Goal: Task Accomplishment & Management: Manage account settings

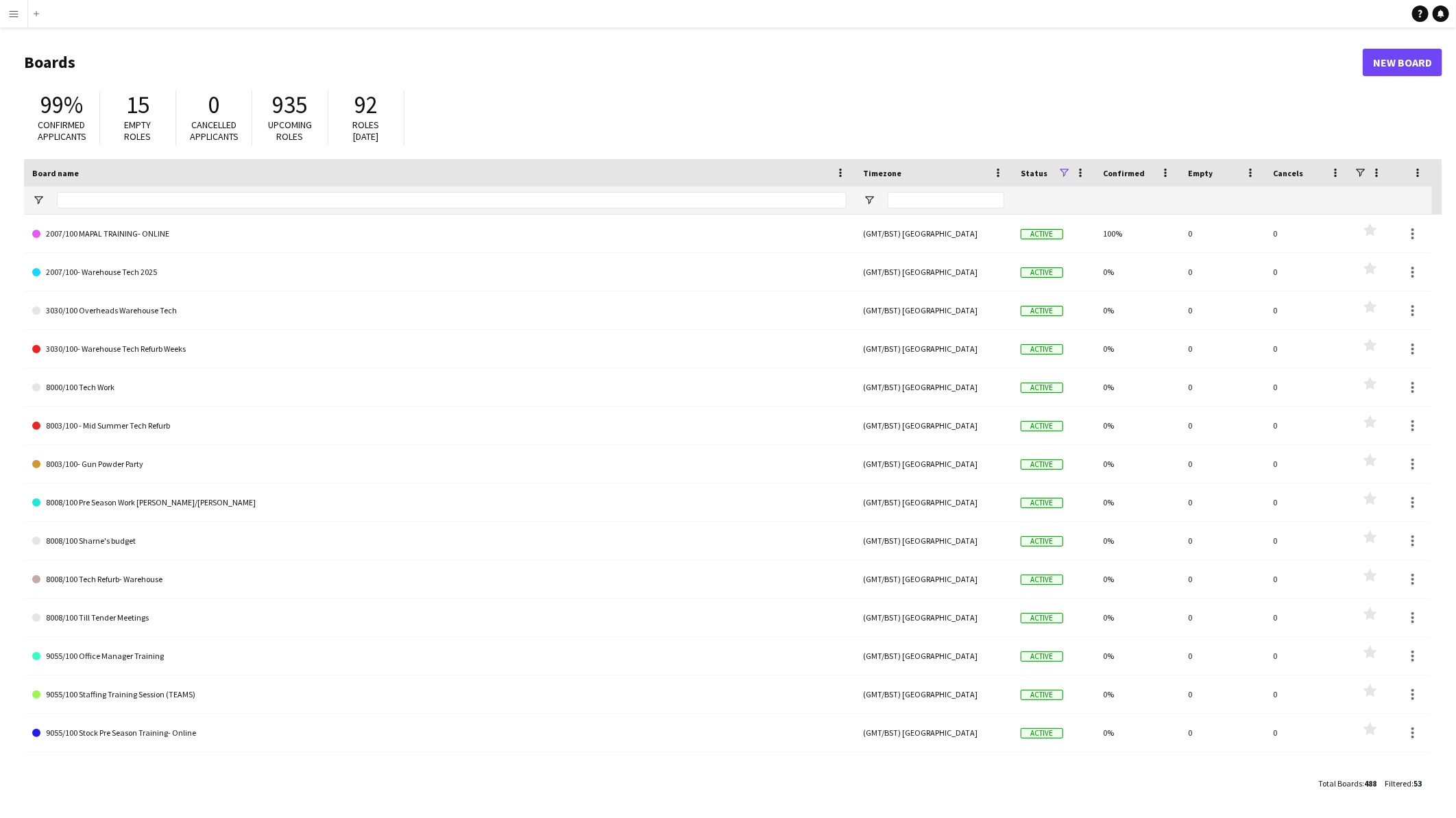
click at [20, 17] on button "Menu" at bounding box center [14, 14] width 28 height 28
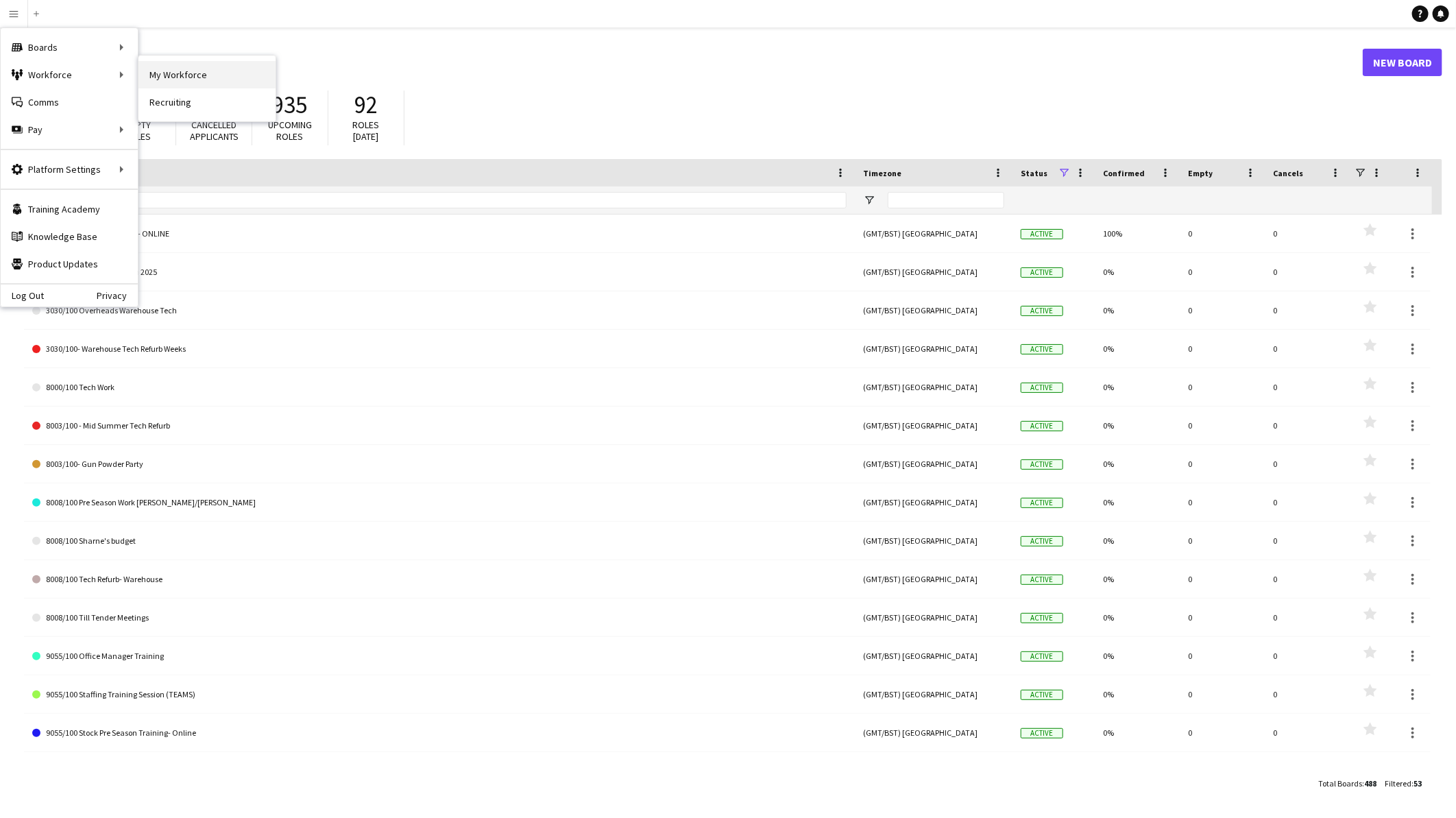
click at [220, 72] on link "My Workforce" at bounding box center [207, 75] width 137 height 28
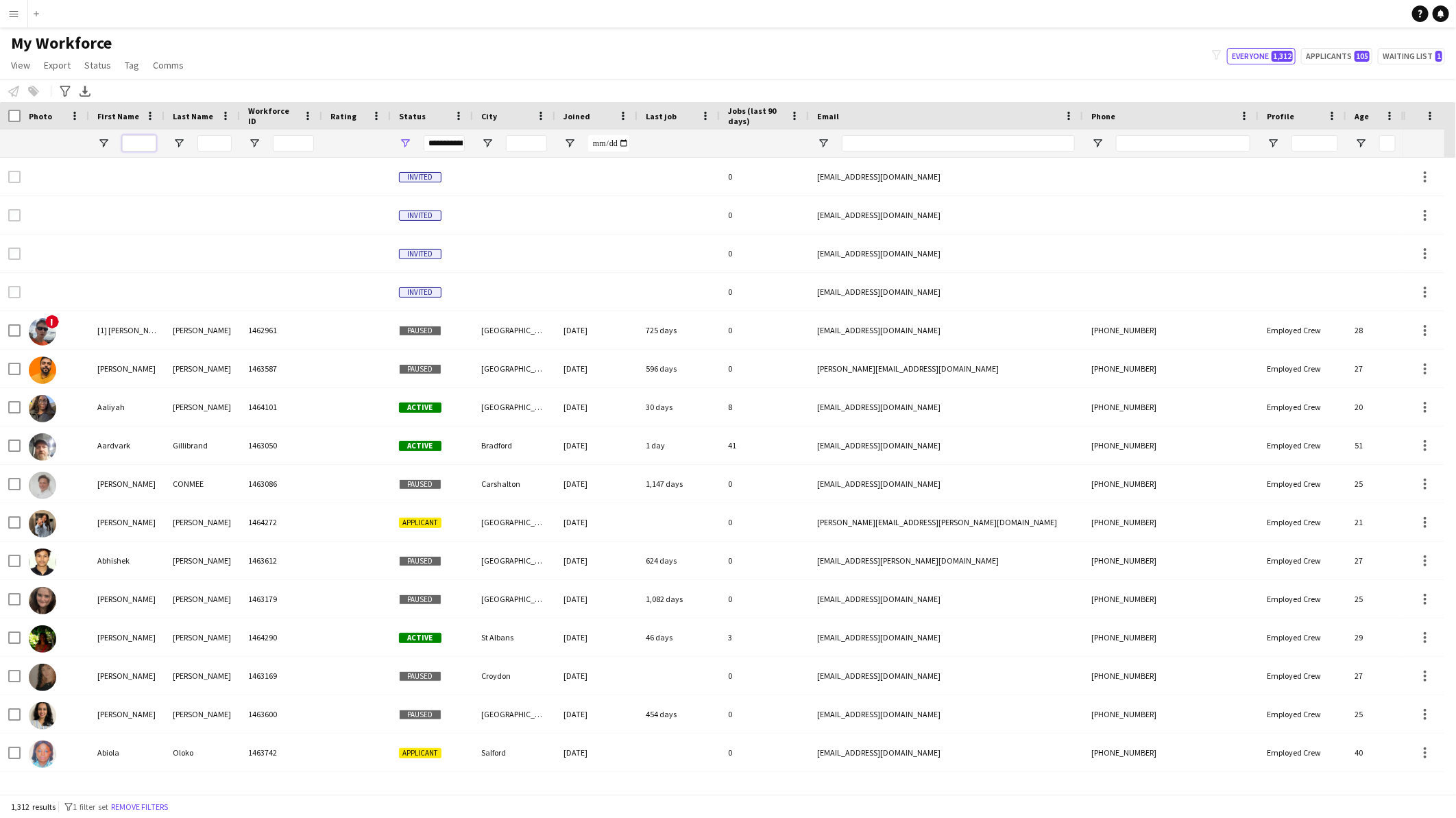
click at [134, 144] on input "First Name Filter Input" at bounding box center [139, 143] width 34 height 17
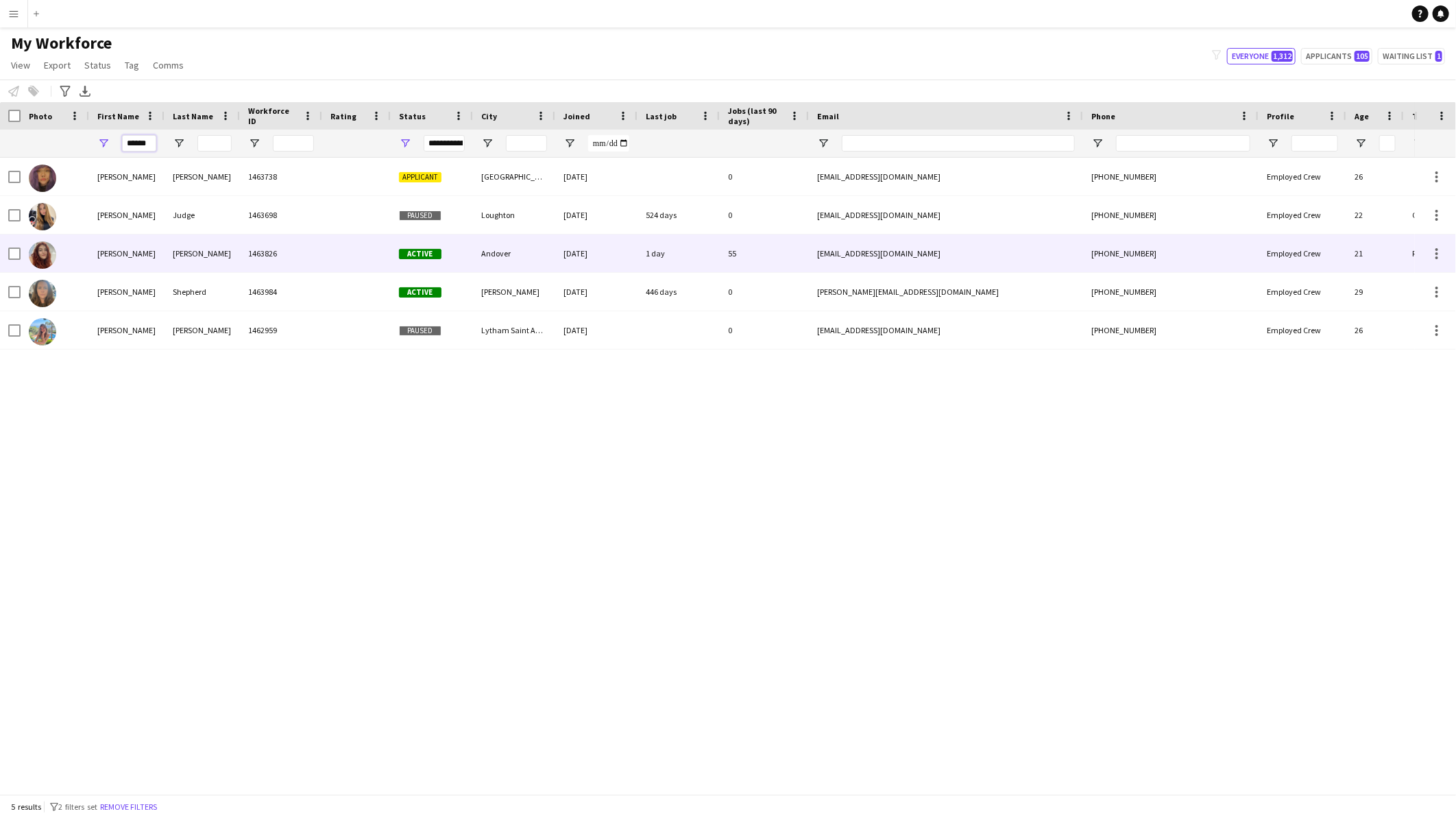
type input "******"
click at [177, 254] on div "[PERSON_NAME]" at bounding box center [201, 253] width 75 height 38
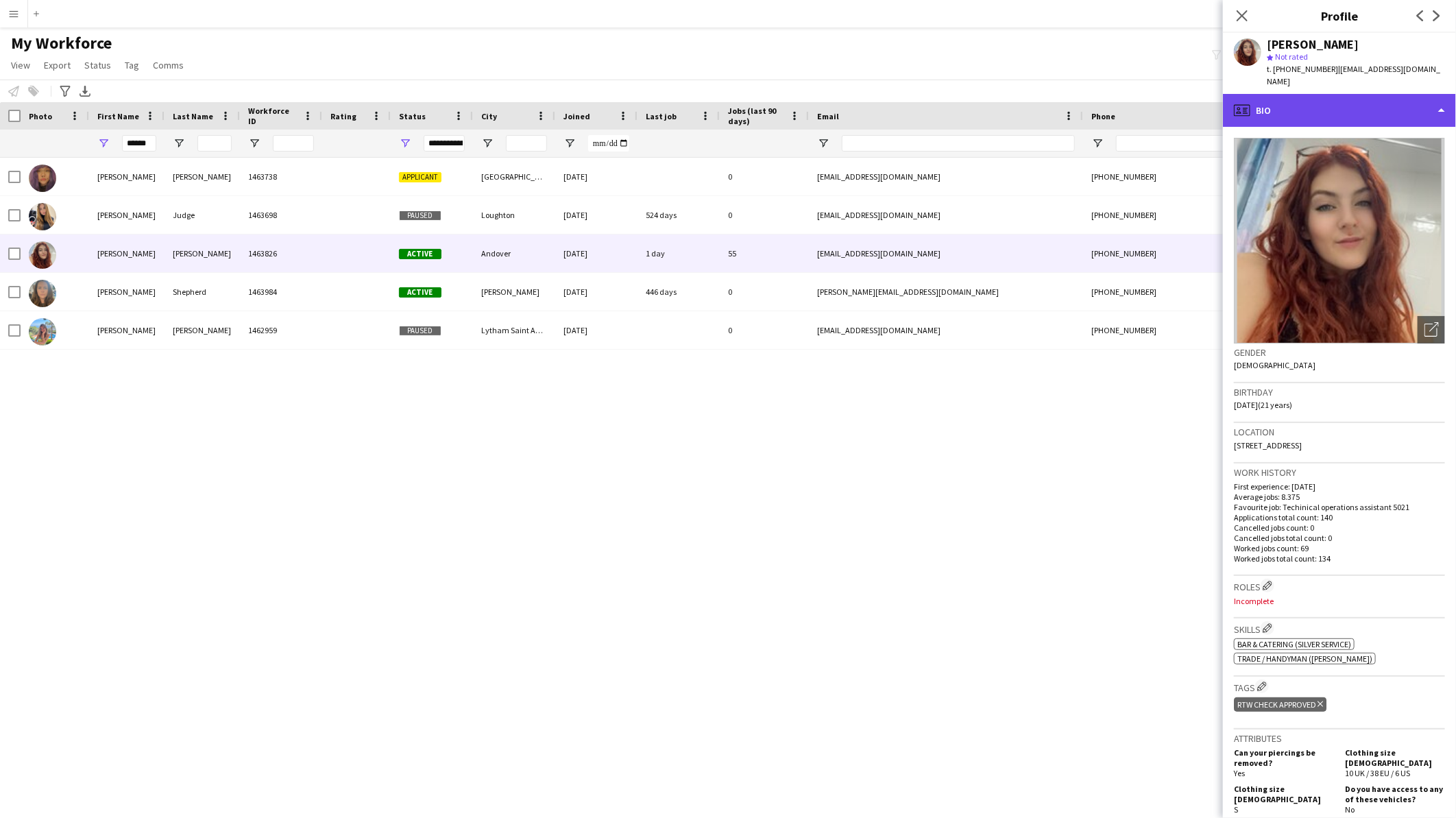
click at [1336, 100] on div "profile Bio" at bounding box center [1339, 110] width 233 height 33
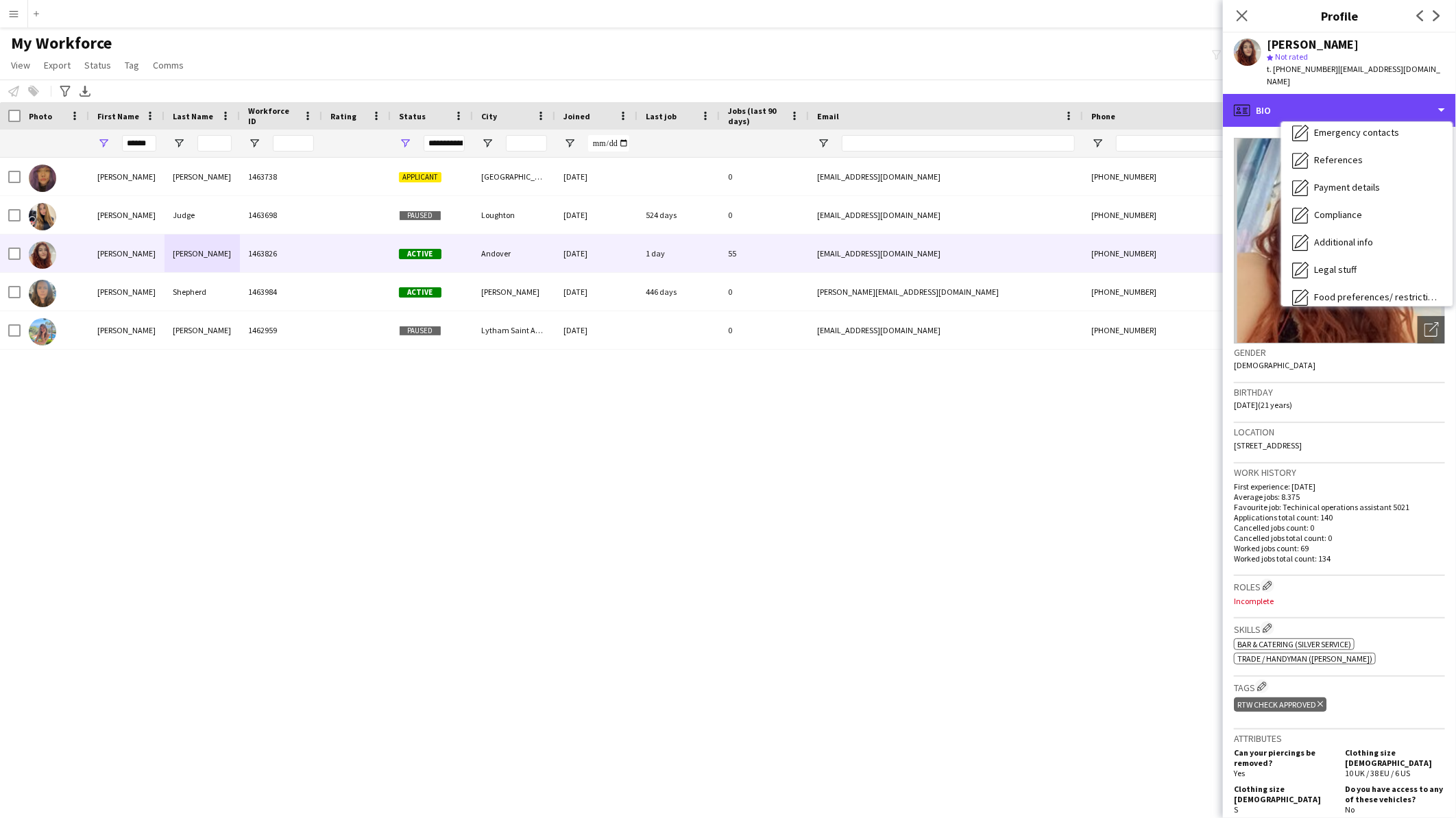
scroll to position [182, 0]
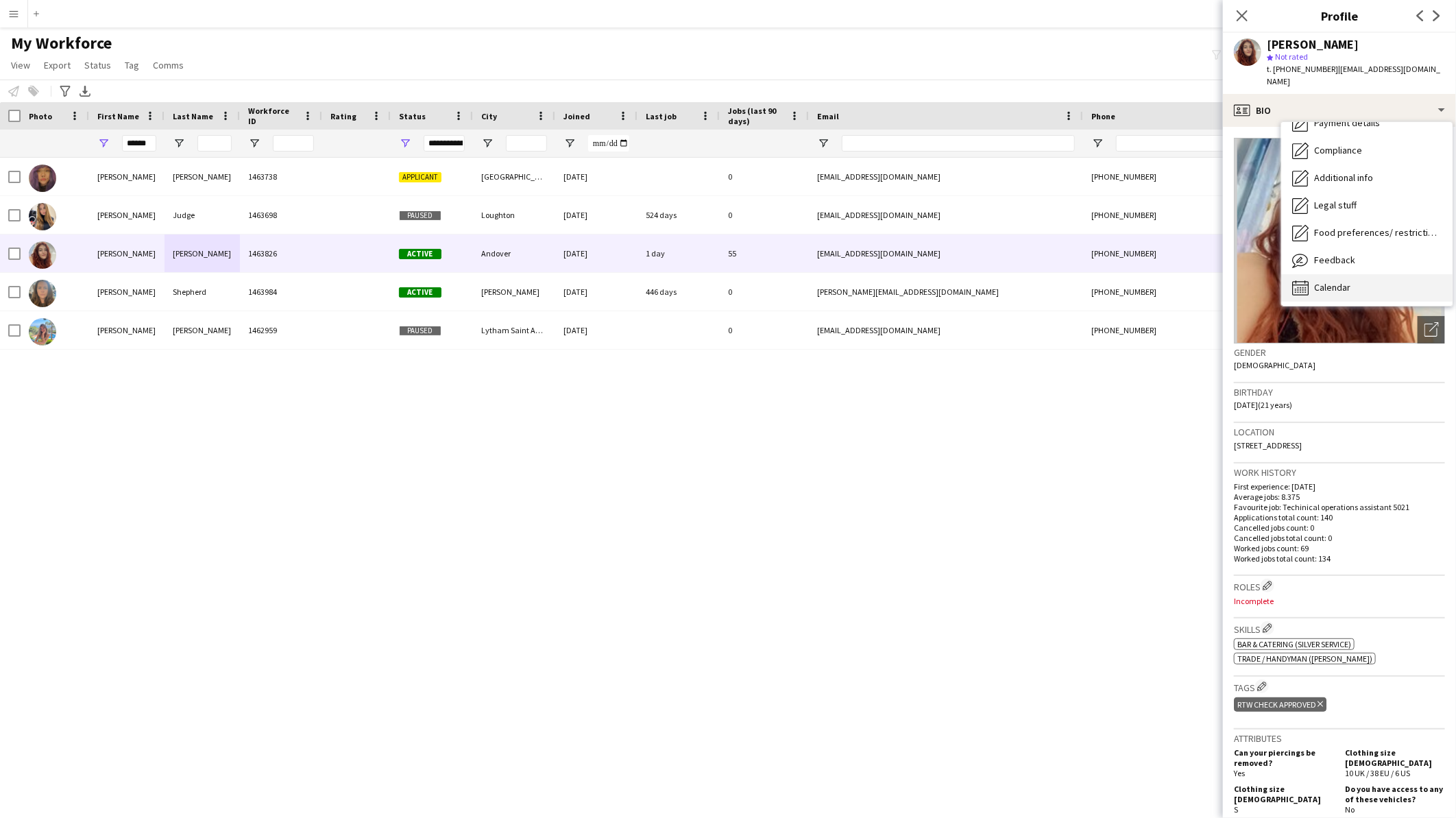
click at [1345, 281] on span "Calendar" at bounding box center [1333, 287] width 36 height 12
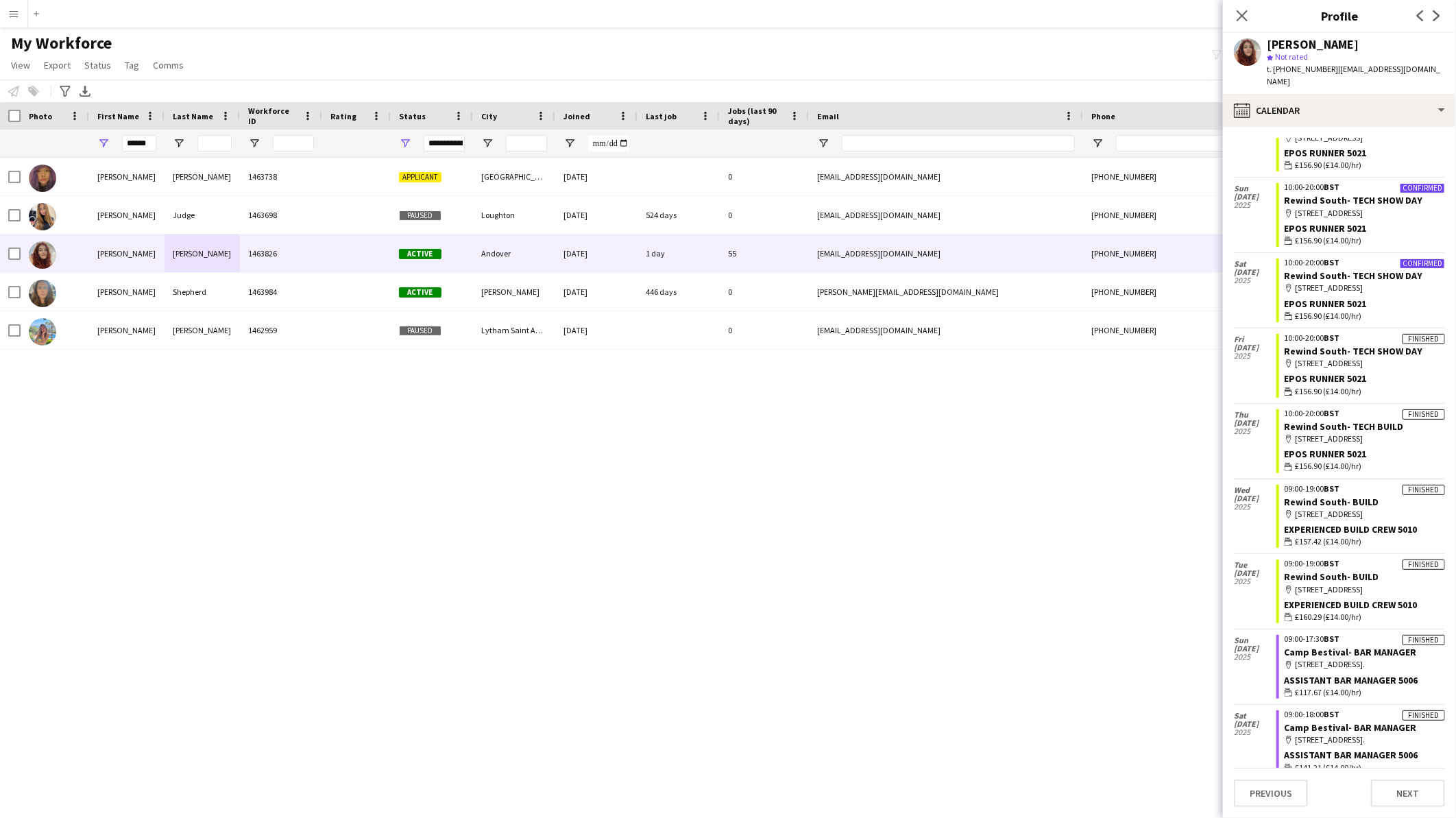
scroll to position [881, 0]
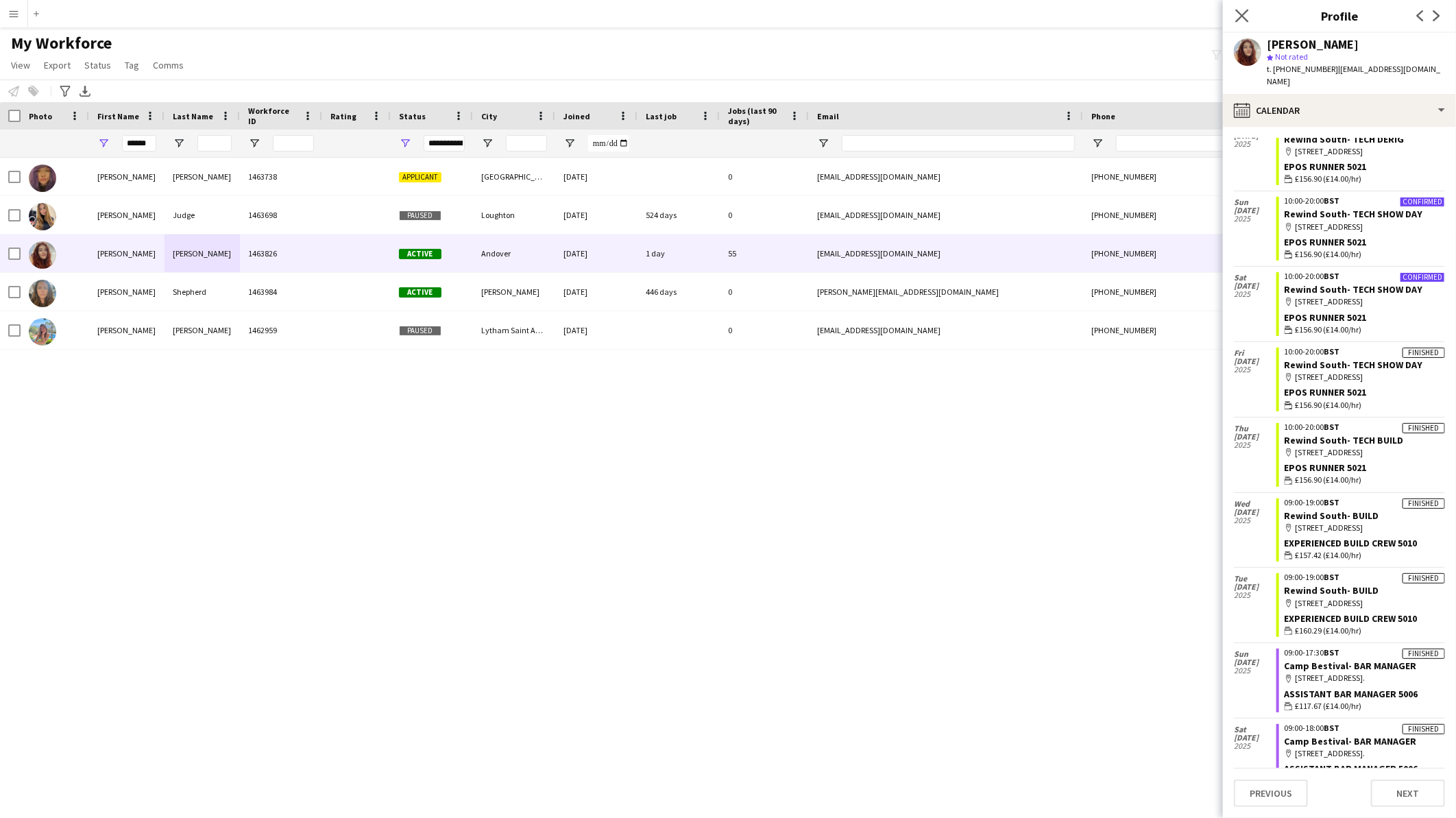
click at [1249, 17] on app-icon "Close pop-in" at bounding box center [1242, 15] width 20 height 20
